Goal: Task Accomplishment & Management: Use online tool/utility

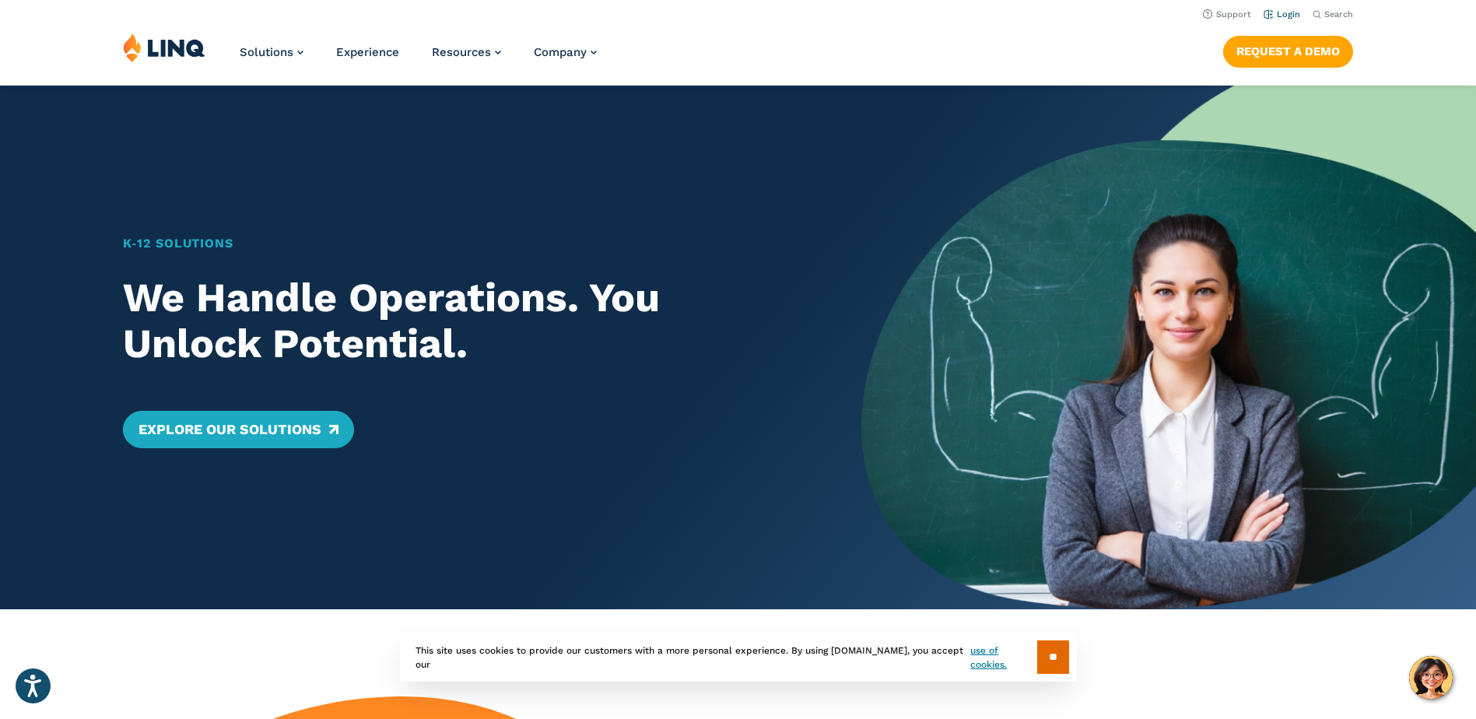
click at [1294, 17] on link "Login" at bounding box center [1281, 14] width 37 height 10
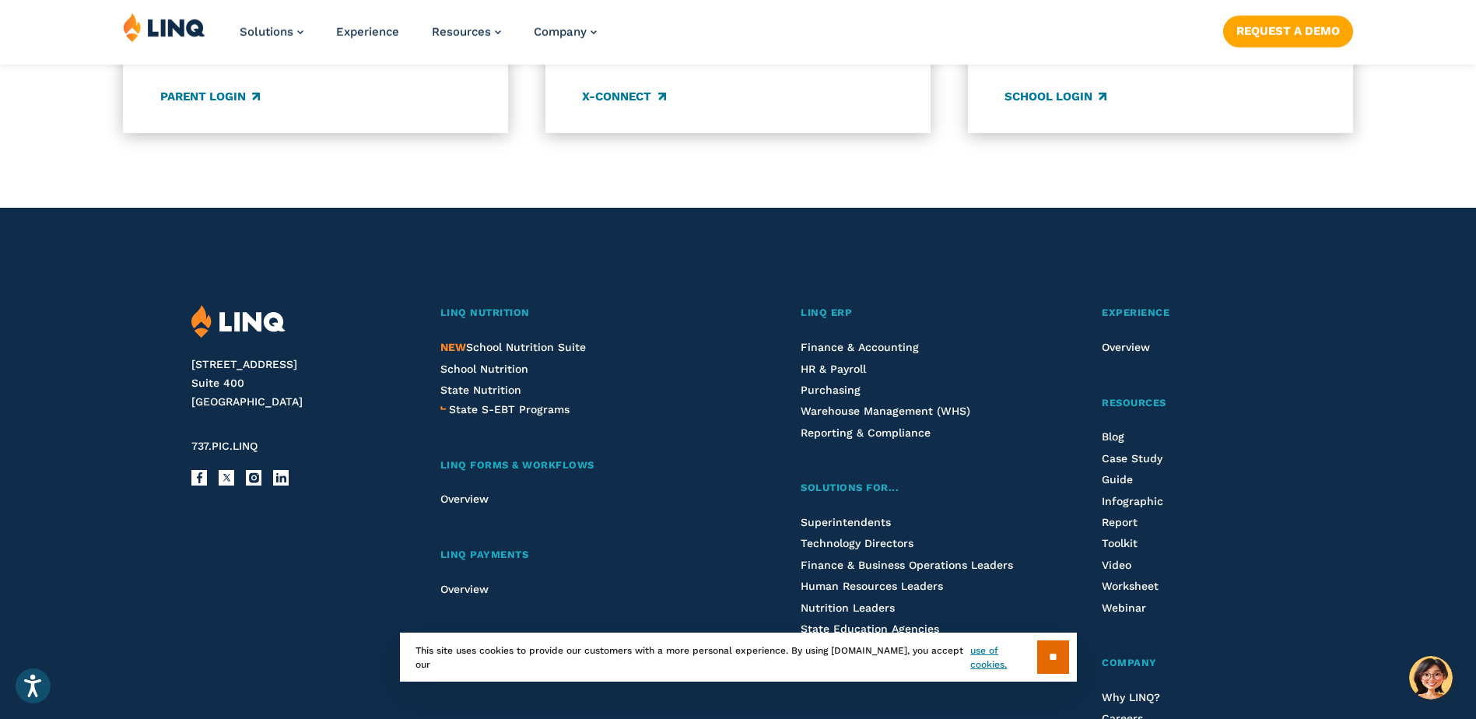
scroll to position [1475, 0]
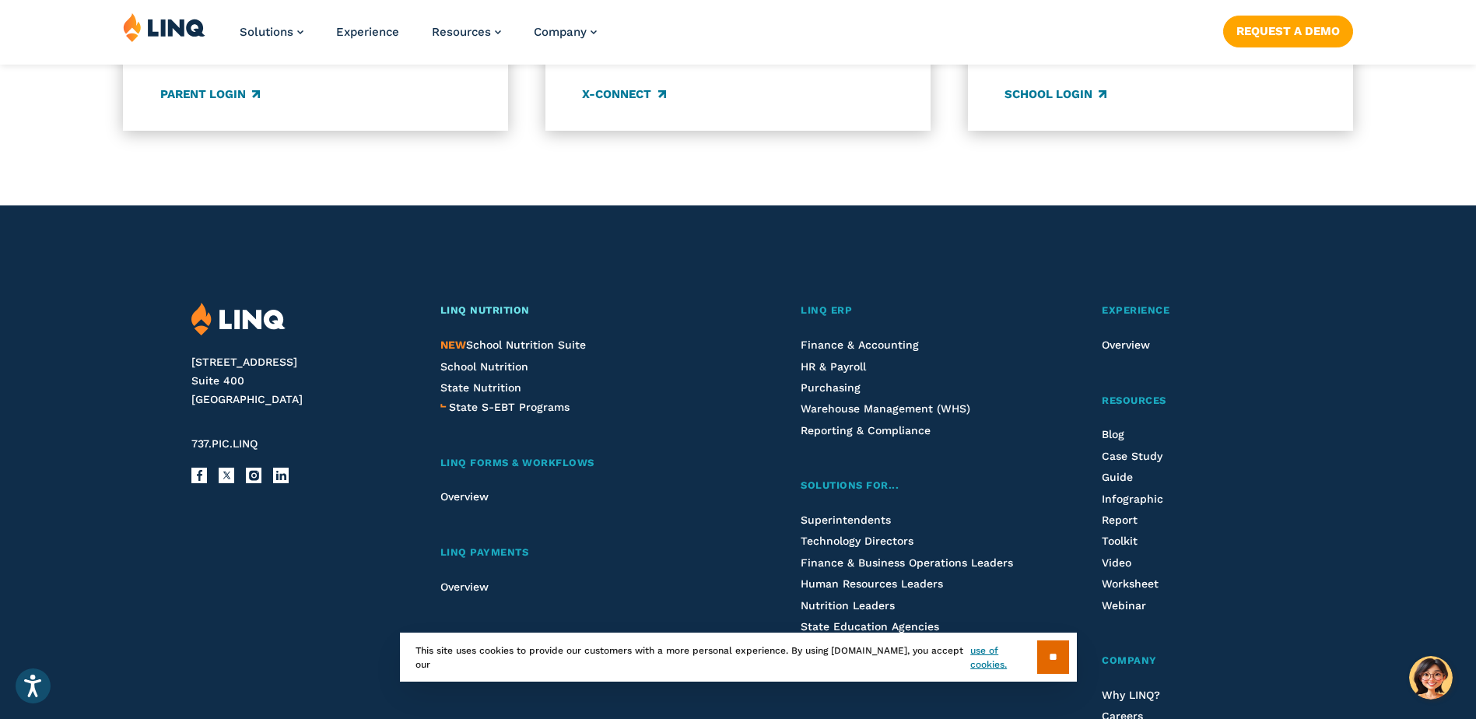
click at [481, 313] on span "LINQ Nutrition" at bounding box center [484, 310] width 89 height 12
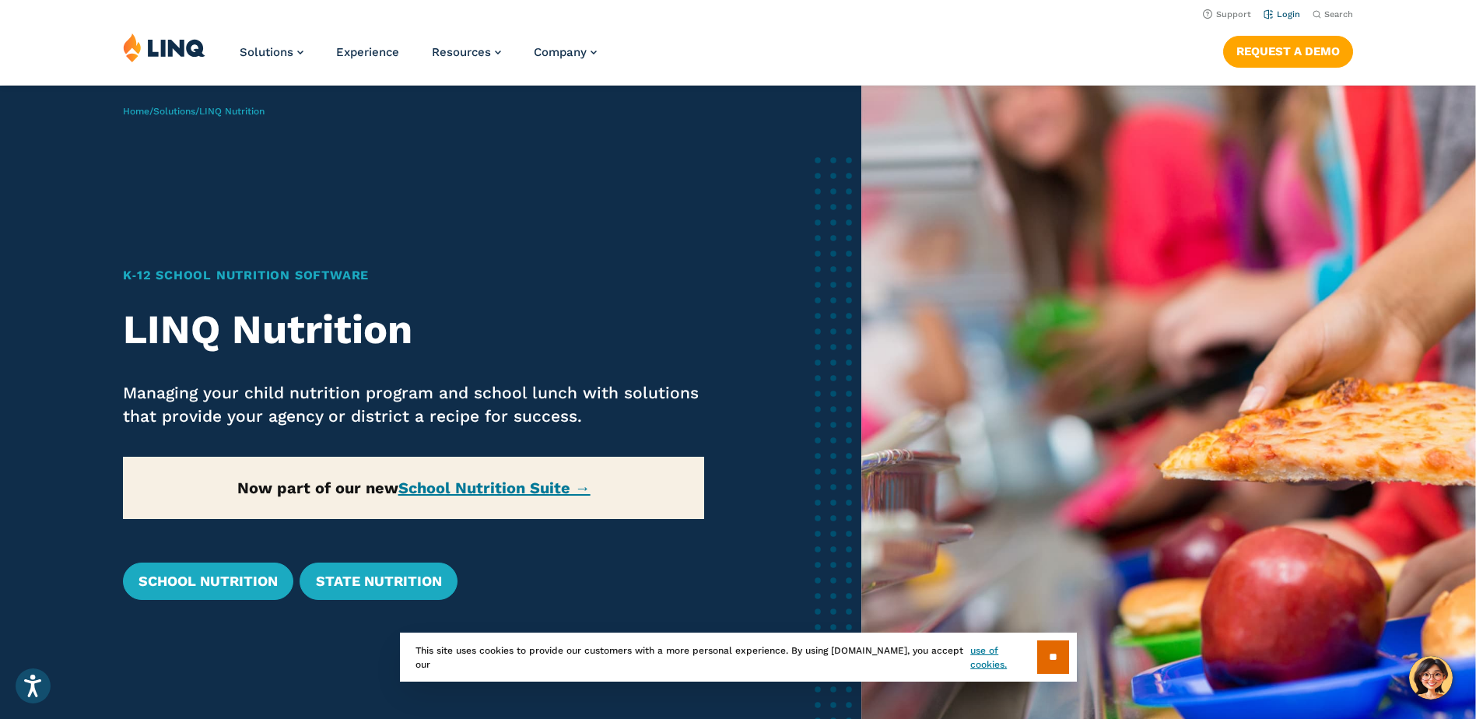
click at [1280, 15] on link "Login" at bounding box center [1281, 14] width 37 height 10
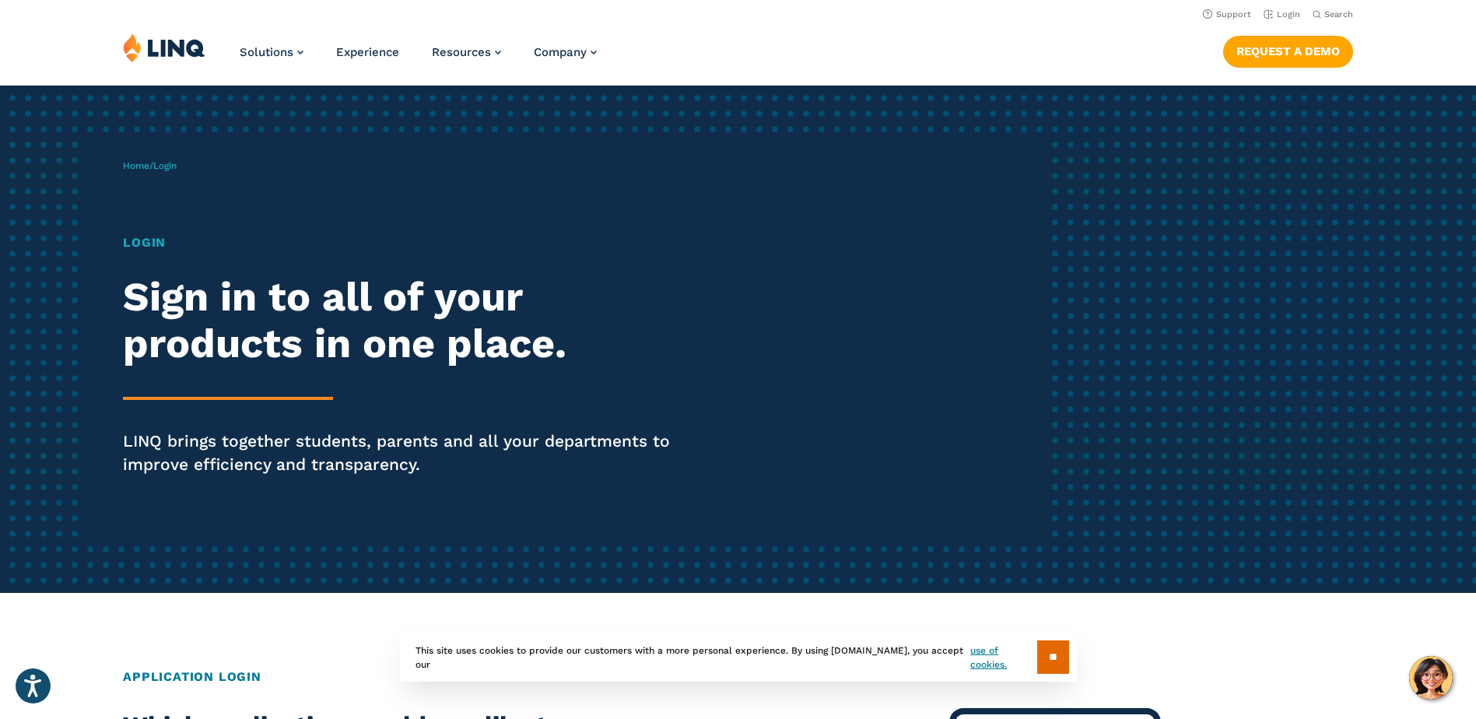
click at [156, 242] on h1 "Login" at bounding box center [407, 242] width 569 height 19
click at [163, 167] on span "Login" at bounding box center [164, 165] width 23 height 11
click at [194, 310] on h2 "Sign in to all of your products in one place." at bounding box center [407, 320] width 569 height 93
drag, startPoint x: 192, startPoint y: 355, endPoint x: 191, endPoint y: 364, distance: 8.6
click at [192, 358] on h2 "Sign in to all of your products in one place." at bounding box center [407, 320] width 569 height 93
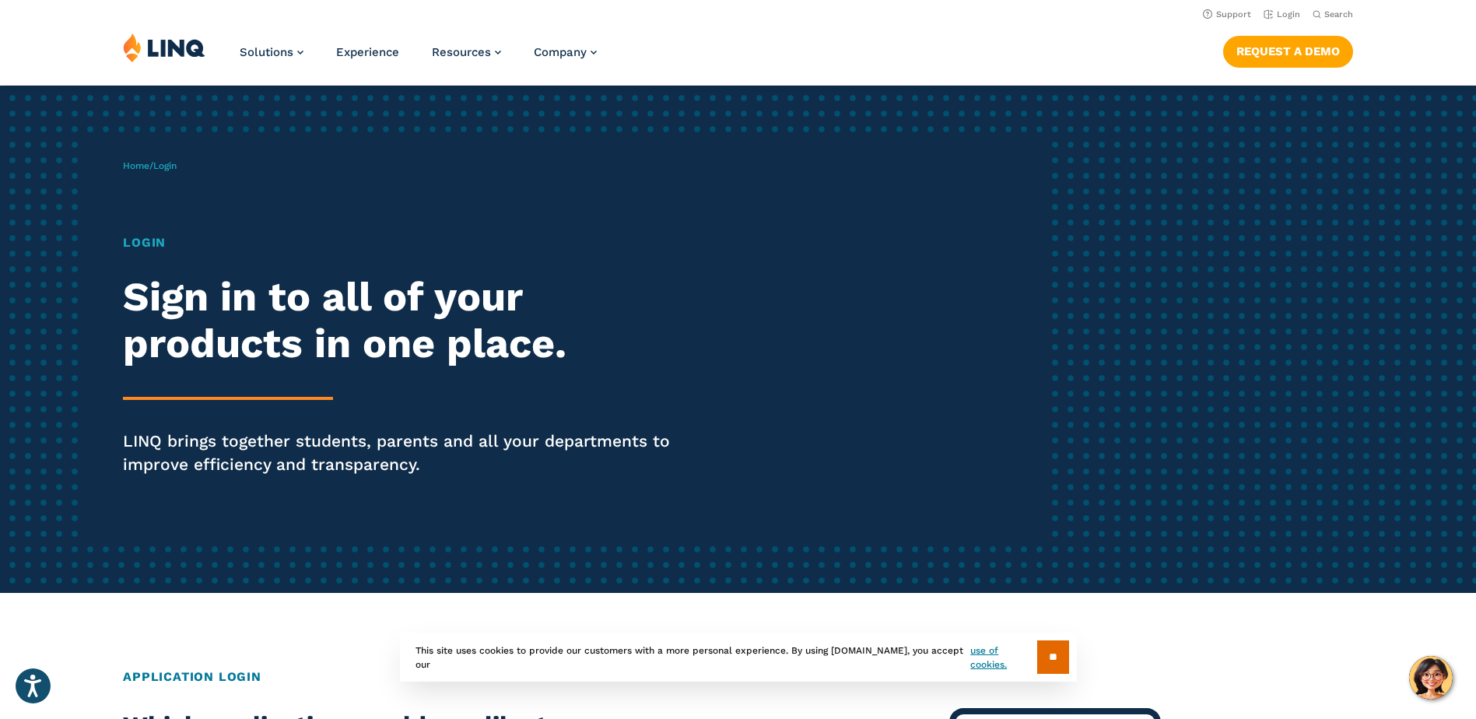
click at [190, 425] on div "Login Sign in to all of your products in one place. LINQ brings together studen…" at bounding box center [407, 376] width 569 height 286
click at [191, 457] on p "LINQ brings together students, parents and all your departments to improve effi…" at bounding box center [407, 452] width 569 height 47
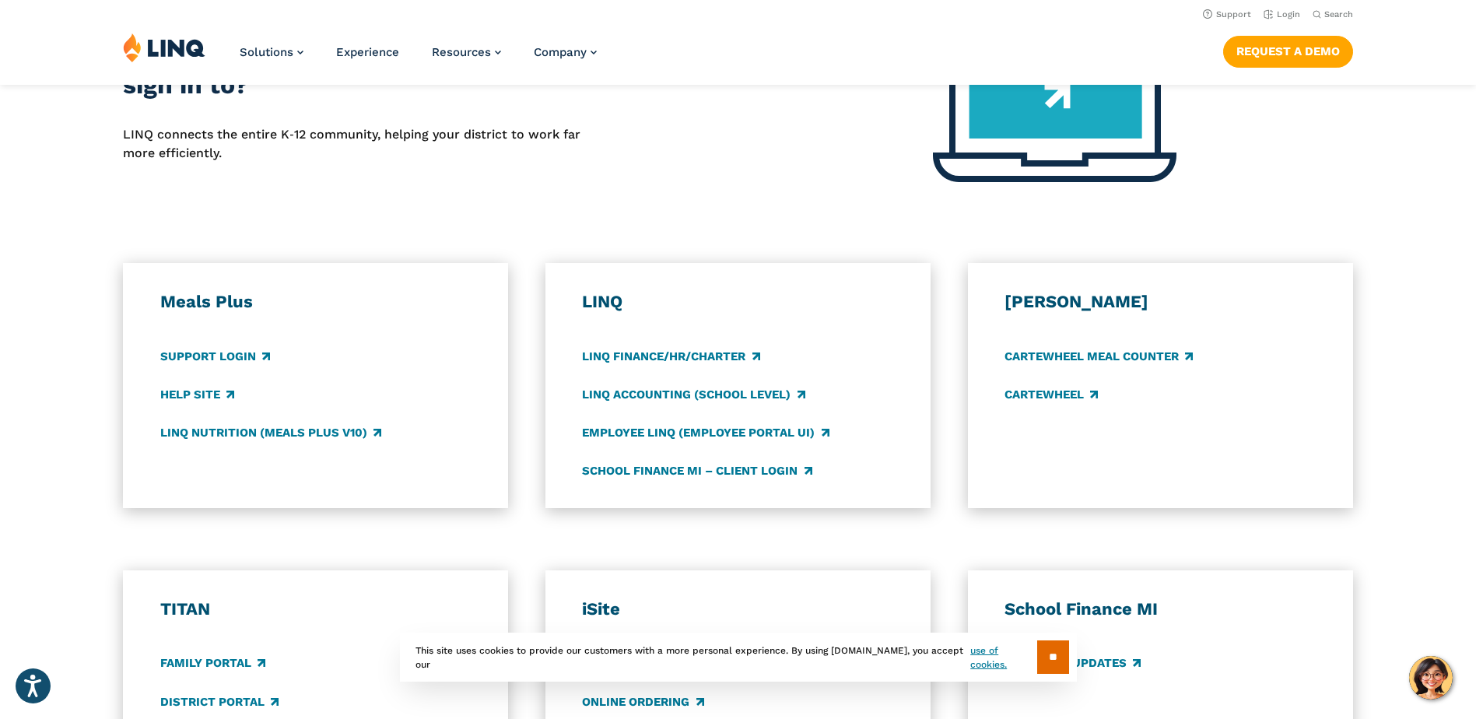
scroll to position [656, 0]
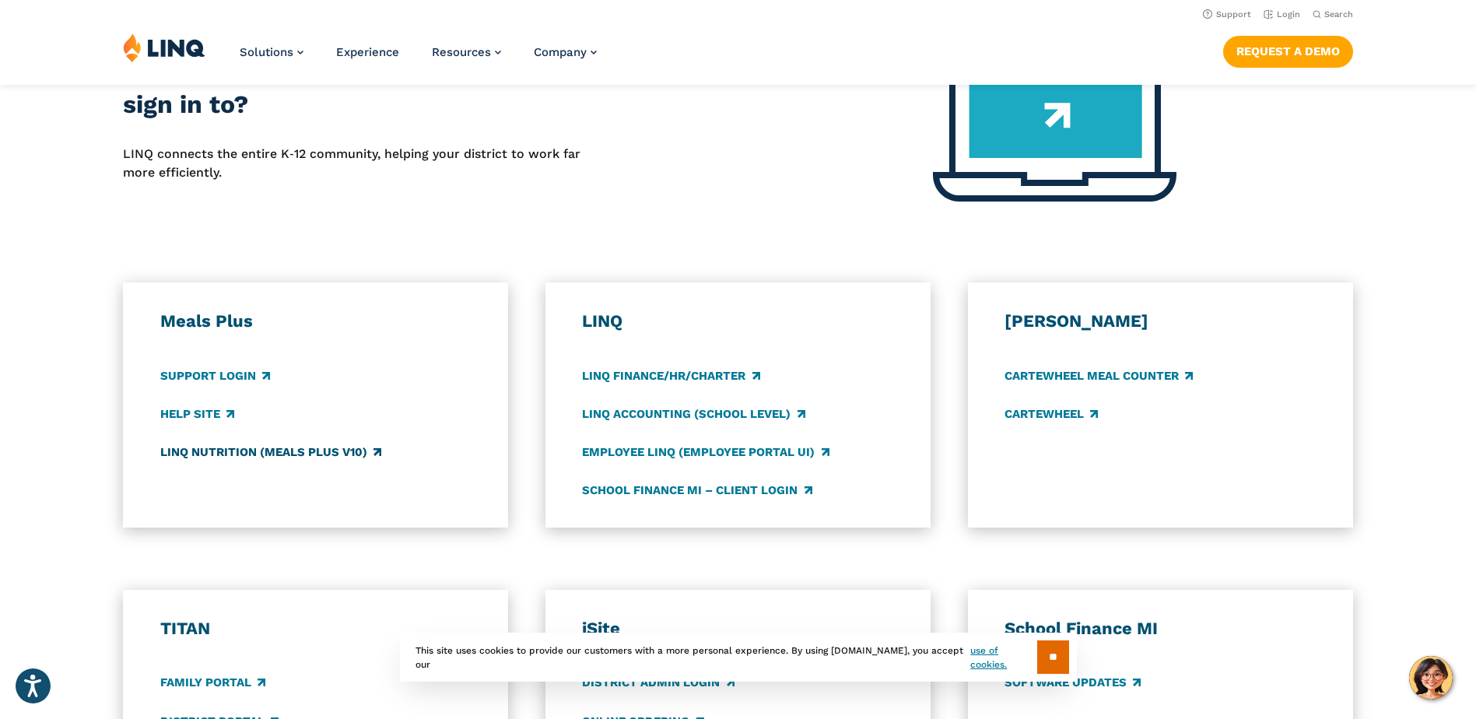
click at [201, 448] on link "LINQ Nutrition (Meals Plus v10)" at bounding box center [270, 451] width 221 height 17
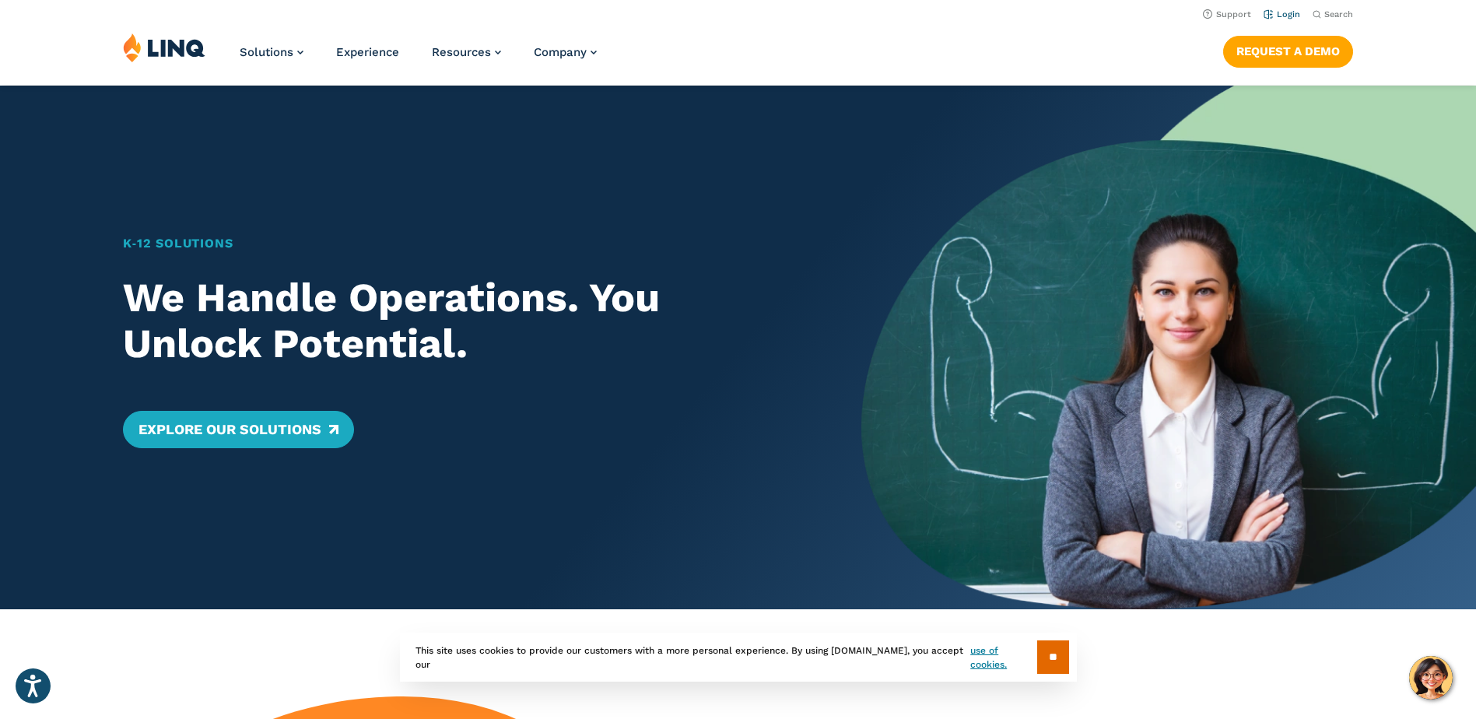
click at [1273, 15] on link "Login" at bounding box center [1281, 14] width 37 height 10
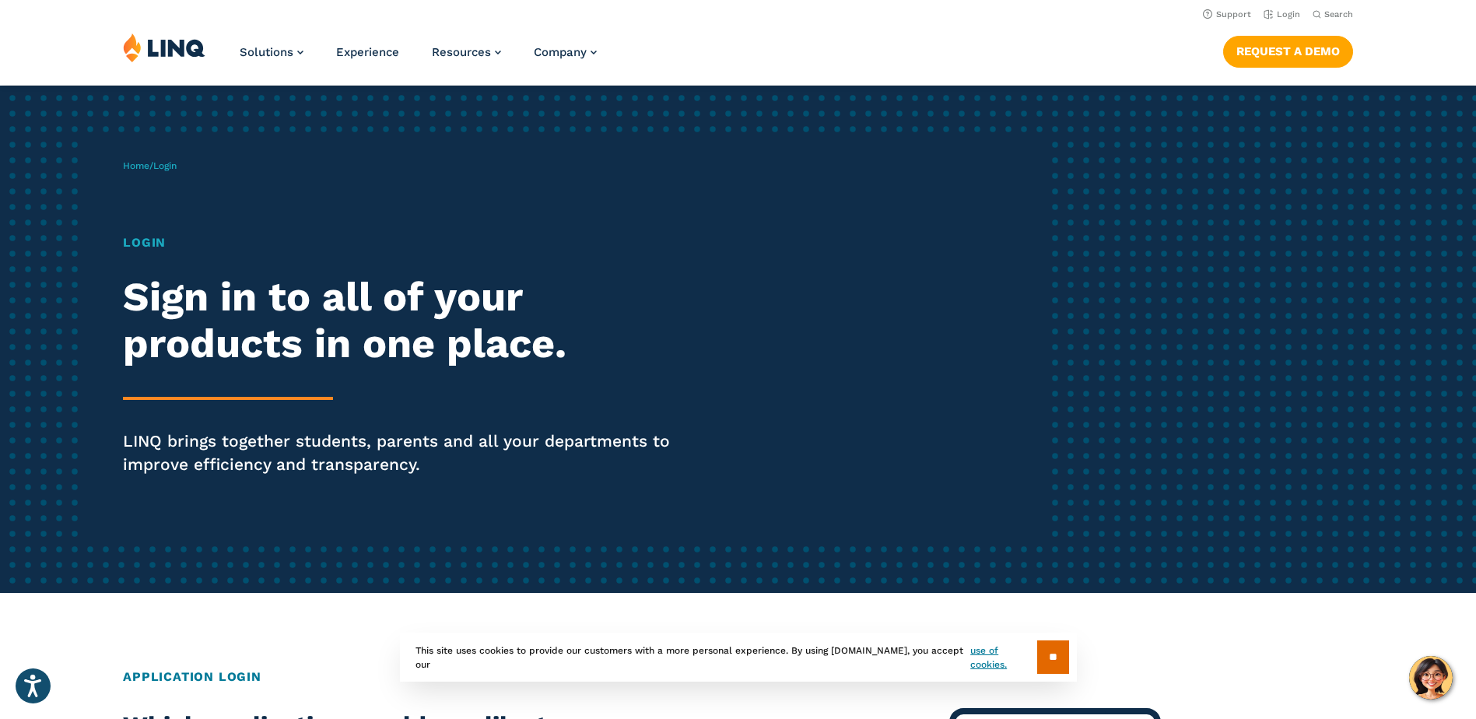
click at [168, 170] on span "Login" at bounding box center [164, 165] width 23 height 11
click at [134, 163] on link "Home" at bounding box center [136, 165] width 26 height 11
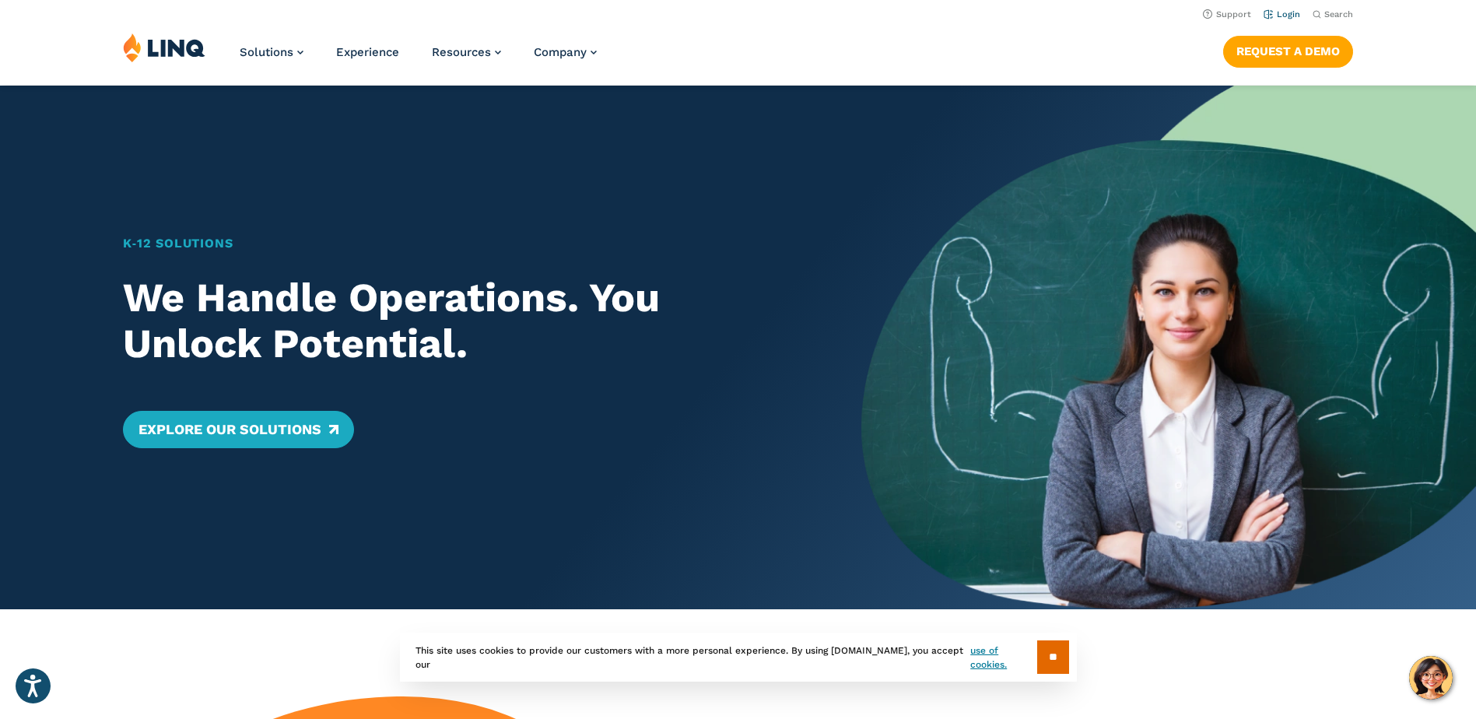
click at [1277, 12] on link "Login" at bounding box center [1281, 14] width 37 height 10
